Goal: Information Seeking & Learning: Learn about a topic

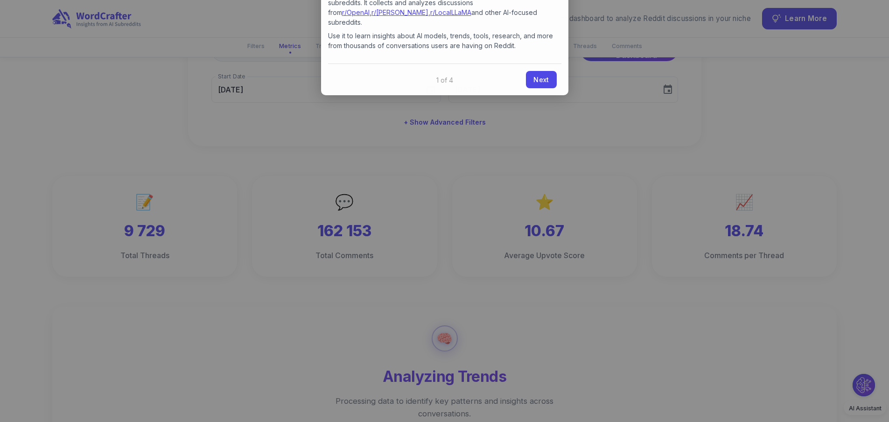
scroll to position [31, 0]
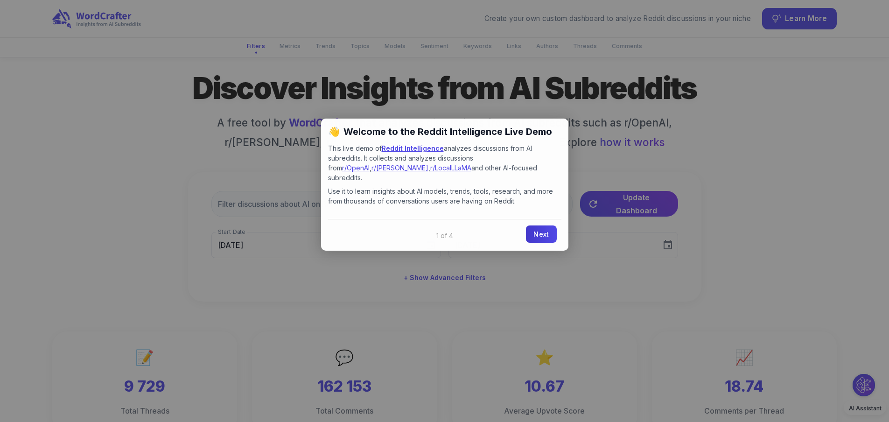
click at [538, 229] on link "Next" at bounding box center [541, 233] width 30 height 17
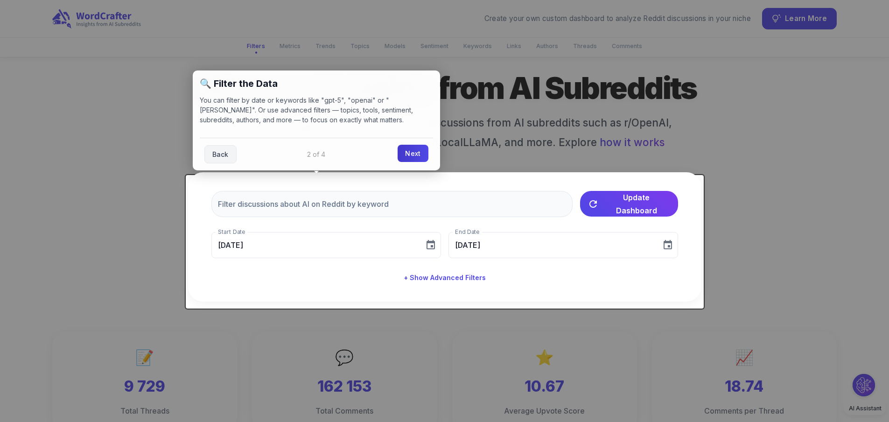
click at [425, 151] on link "Next" at bounding box center [412, 153] width 30 height 17
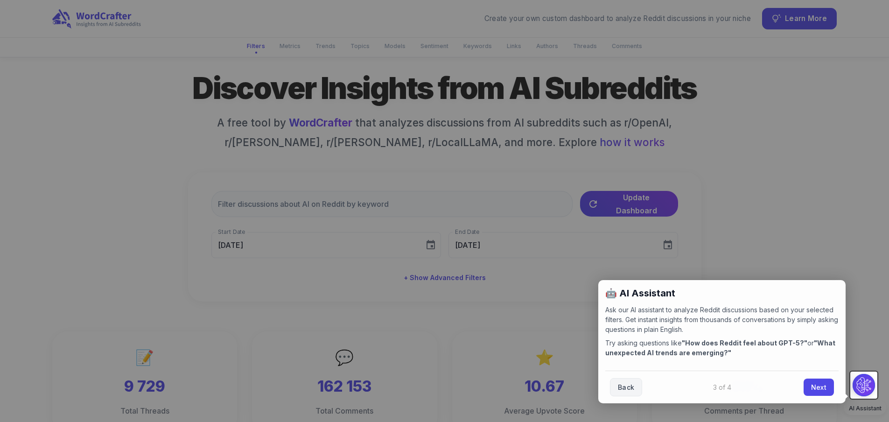
drag, startPoint x: 806, startPoint y: 386, endPoint x: 757, endPoint y: 359, distance: 56.6
click at [806, 386] on link "Next" at bounding box center [818, 386] width 30 height 17
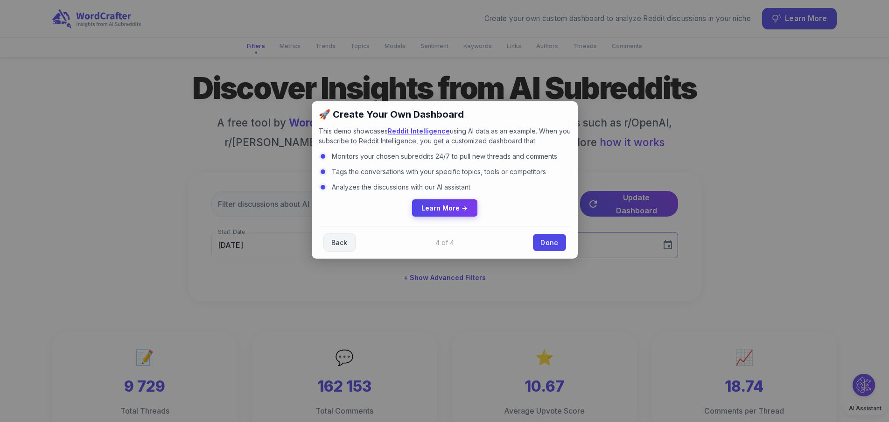
drag, startPoint x: 547, startPoint y: 242, endPoint x: 539, endPoint y: 242, distance: 8.4
click at [547, 242] on link "Done" at bounding box center [549, 242] width 33 height 17
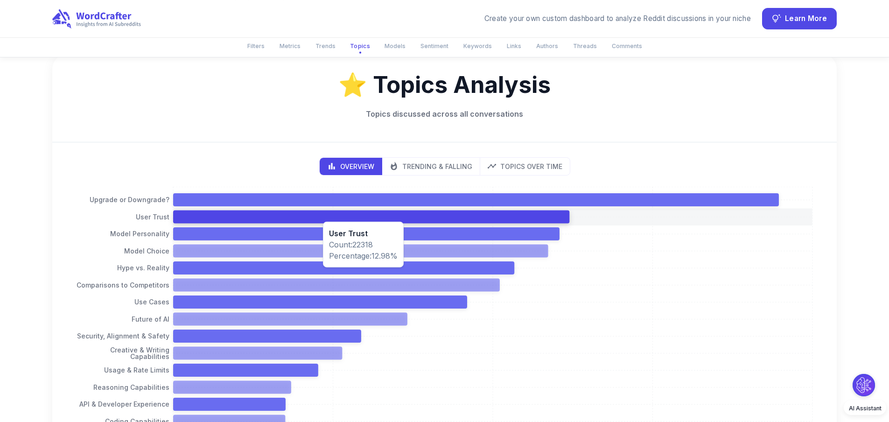
scroll to position [995, 0]
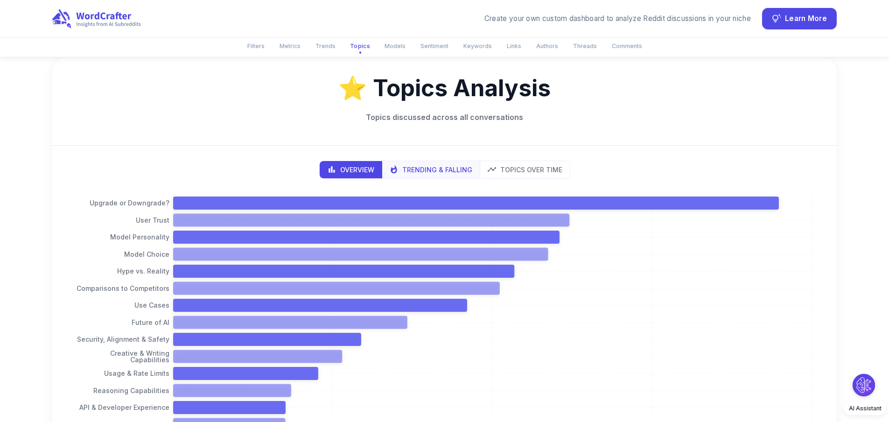
click at [411, 165] on p "Trending & Falling" at bounding box center [437, 170] width 70 height 10
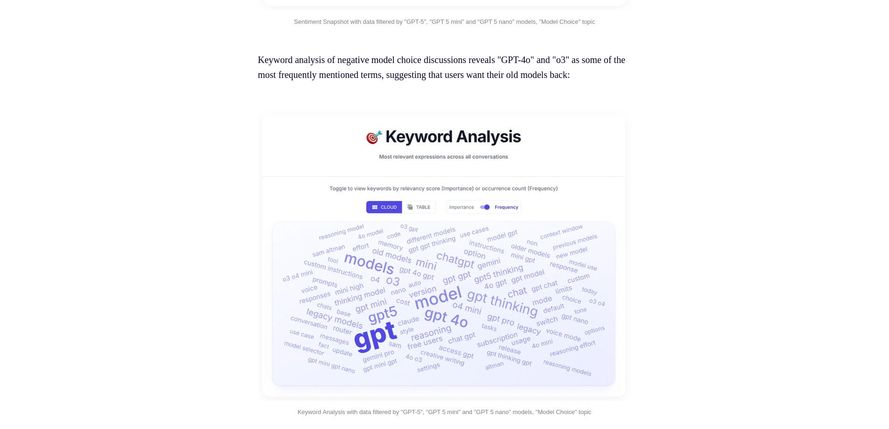
scroll to position [6407, 0]
